Goal: Check status: Check status

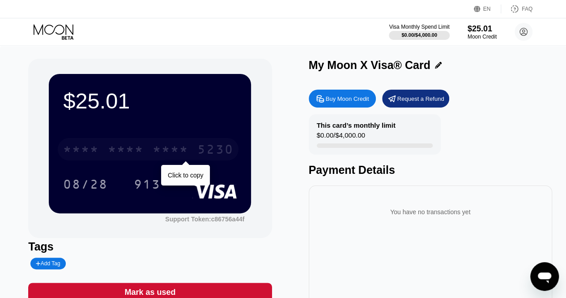
click at [173, 160] on div "* * * * * * * * * * * * 5230" at bounding box center [148, 149] width 181 height 22
